Goal: Task Accomplishment & Management: Manage account settings

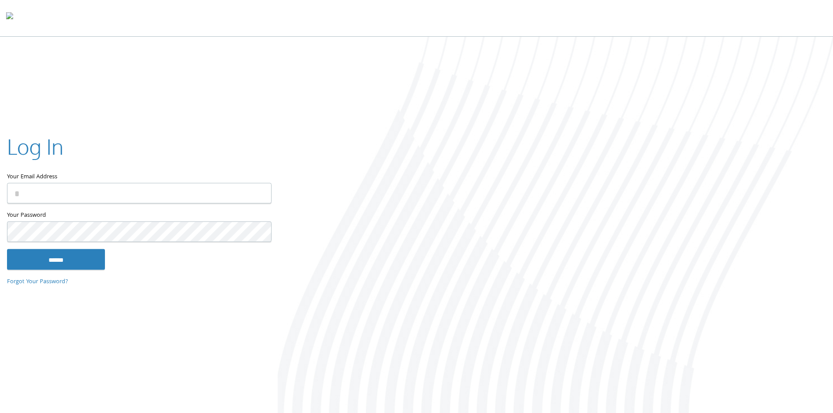
type input "**********"
click at [63, 251] on input "******" at bounding box center [56, 259] width 98 height 21
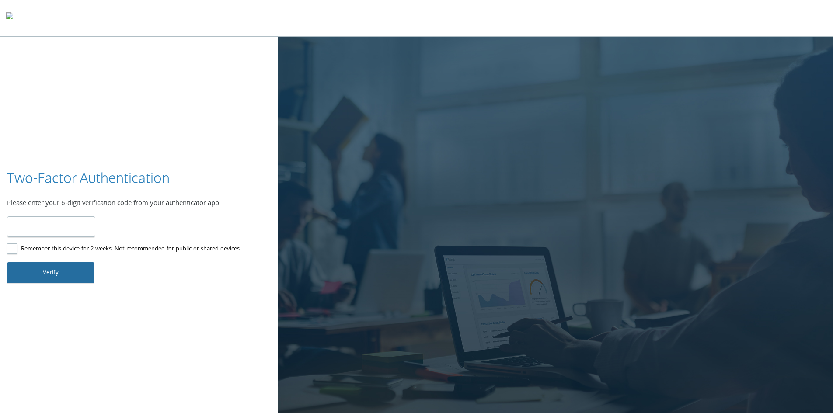
type input "******"
click at [48, 274] on button "Verify" at bounding box center [50, 272] width 87 height 21
